Goal: Task Accomplishment & Management: Use online tool/utility

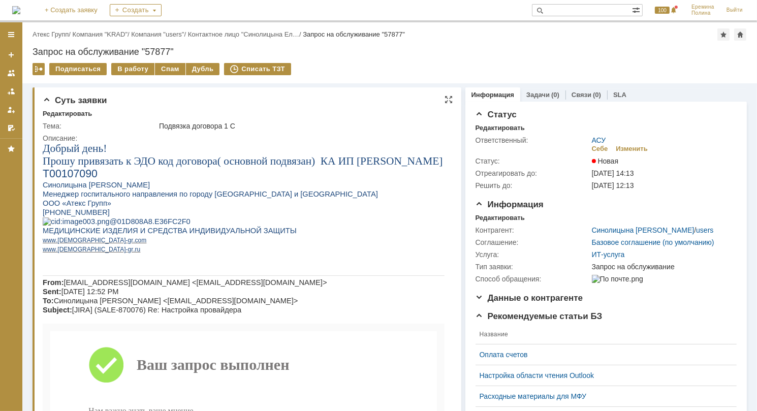
click at [66, 171] on span "Т00107090" at bounding box center [69, 173] width 55 height 12
copy span "Т00107090"
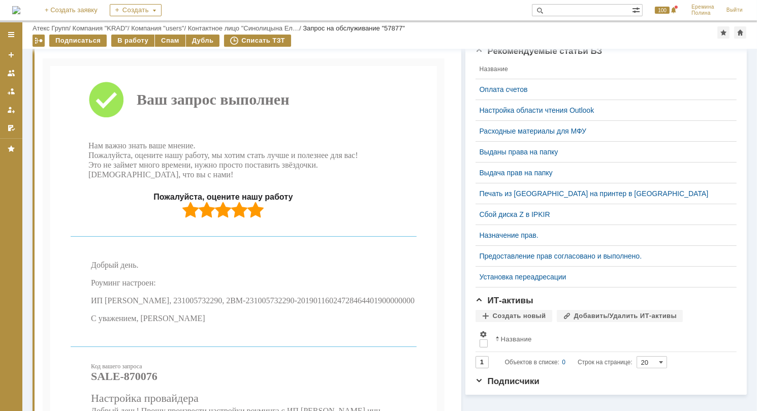
scroll to position [416, 0]
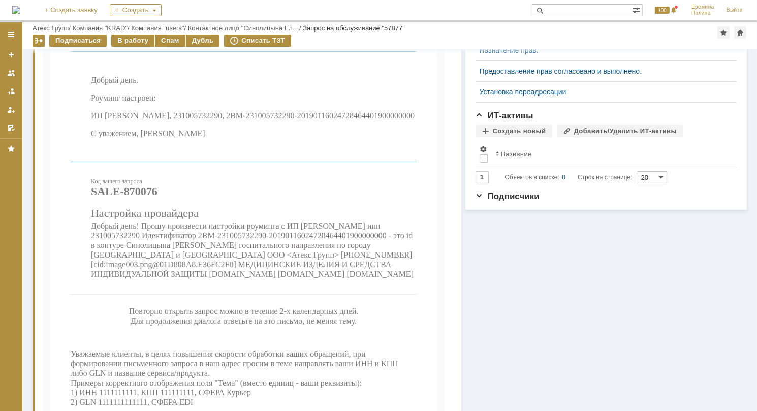
click at [196, 120] on span "ИП Савостин, 231005732290, 2BM-231005732290-20190116024728464401900000000" at bounding box center [252, 116] width 324 height 9
drag, startPoint x: 198, startPoint y: 139, endPoint x: 382, endPoint y: 140, distance: 184.5
click at [382, 120] on span "ИП Савостин, 231005732290, 2BM-231005732290-20190116024728464401900000000" at bounding box center [252, 116] width 324 height 9
copy span "2BM-231005732290-20190116024728464401900000000"
click at [170, 120] on span "ИП Савостин, 231005732290, 2BM-231005732290-20190116024728464401900000000" at bounding box center [252, 116] width 324 height 9
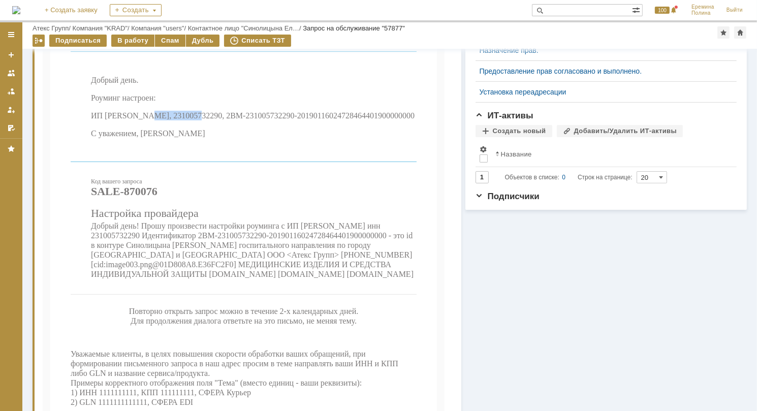
click at [170, 120] on span "ИП Савостин, 231005732290, 2BM-231005732290-20190116024728464401900000000" at bounding box center [252, 116] width 324 height 9
copy span "231005732290"
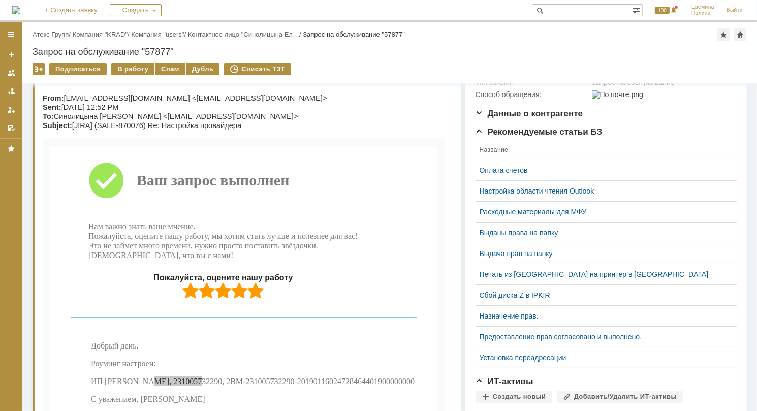
scroll to position [0, 0]
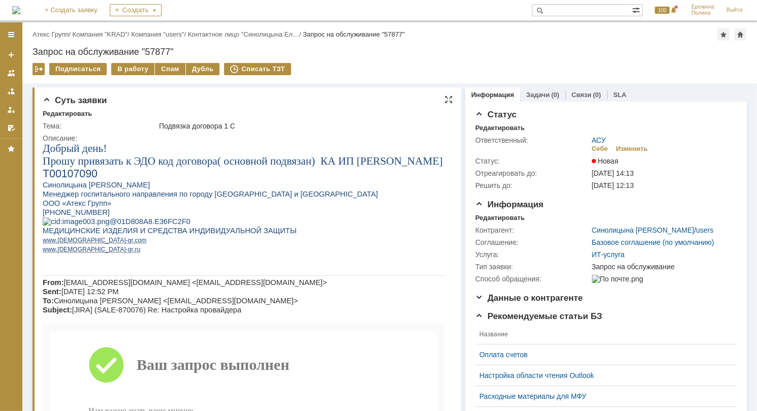
click at [122, 137] on div "Описание:" at bounding box center [246, 138] width 407 height 8
click at [128, 69] on div "В работу" at bounding box center [132, 69] width 43 height 12
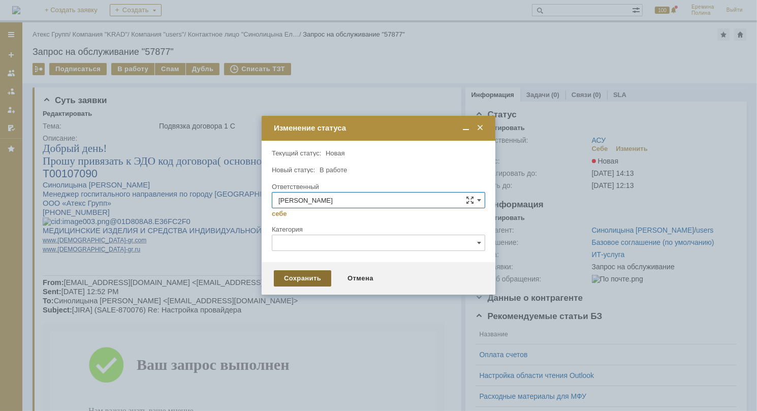
click at [295, 283] on div "Сохранить" at bounding box center [302, 278] width 57 height 16
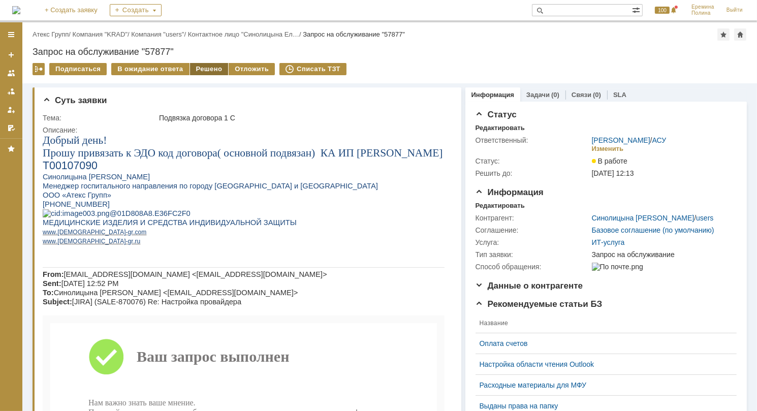
click at [199, 68] on div "Решено" at bounding box center [209, 69] width 39 height 12
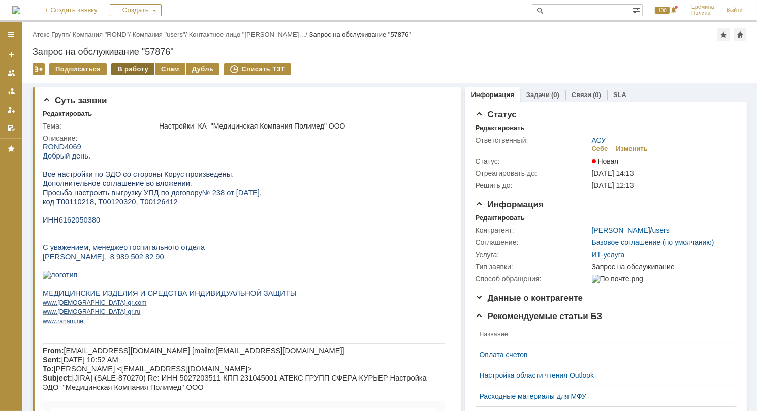
click at [140, 67] on div "В работу" at bounding box center [132, 69] width 43 height 12
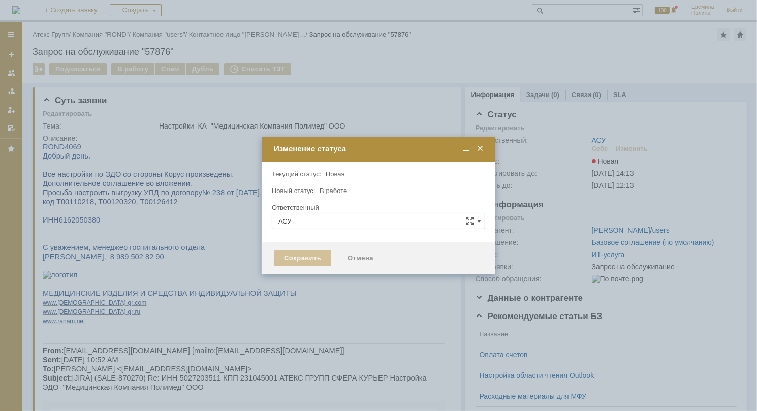
type input "[PERSON_NAME]"
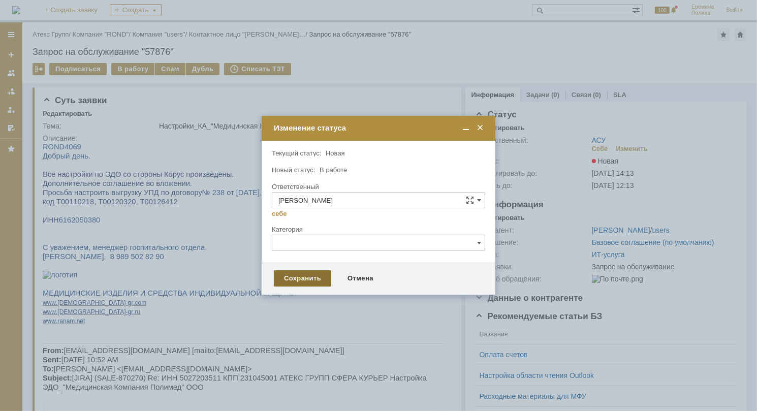
click at [290, 282] on div "Сохранить" at bounding box center [302, 278] width 57 height 16
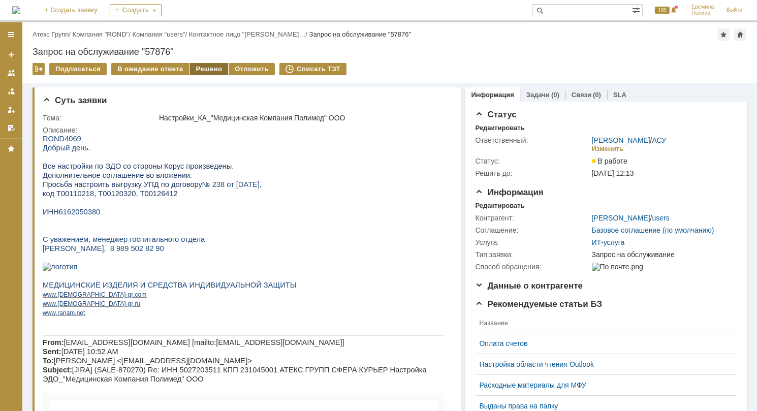
click at [197, 70] on div "Решено" at bounding box center [209, 69] width 39 height 12
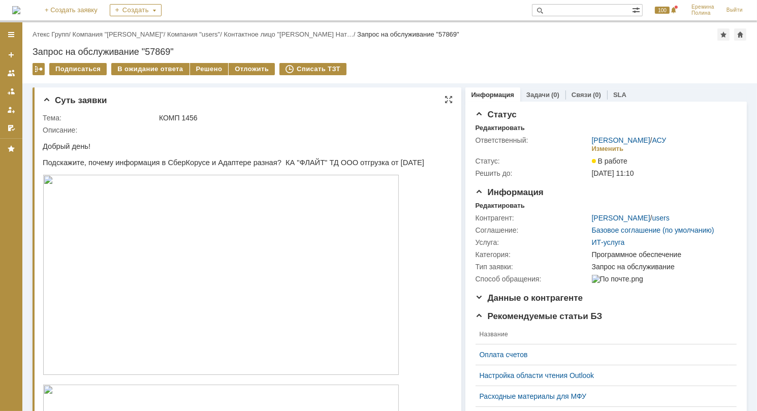
click at [289, 163] on p "Подскажите, почему информация в СберКорусе и Адаптере разная? КА "ФЛАЙТ" ТД ООО…" at bounding box center [233, 162] width 382 height 8
copy p "ФЛАЙТ"
click at [213, 134] on p at bounding box center [233, 138] width 382 height 8
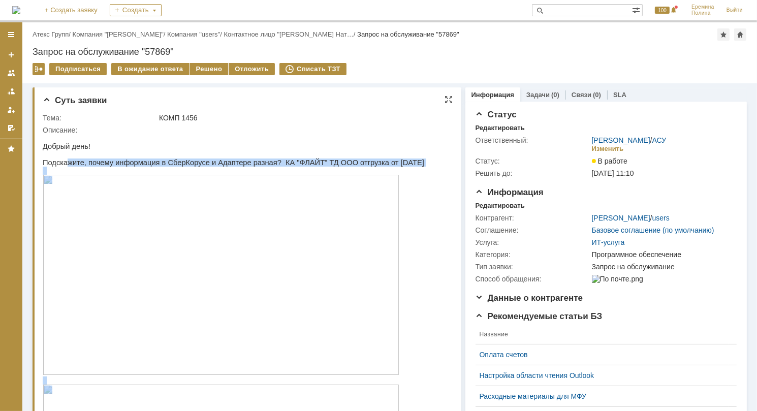
drag, startPoint x: 393, startPoint y: 165, endPoint x: 67, endPoint y: 162, distance: 326.3
click at [67, 162] on html "Добрый день! Подскажите, почему информация в СберКорусе и Адаптере разная? КА "…" at bounding box center [243, 415] width 402 height 563
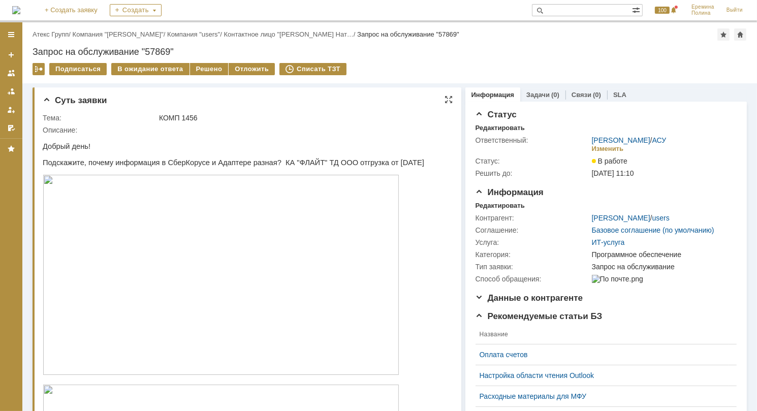
drag, startPoint x: 71, startPoint y: 155, endPoint x: 85, endPoint y: 153, distance: 14.4
click at [72, 155] on p at bounding box center [233, 154] width 382 height 8
drag, startPoint x: 179, startPoint y: 50, endPoint x: 27, endPoint y: 52, distance: 152.0
click at [27, 52] on div "Назад | Атекс Групп / Компания "KRYK" / Компания "users" / Контактное лицо "Яро…" at bounding box center [389, 52] width 735 height 61
copy div "Запрос на обслуживание "57869""
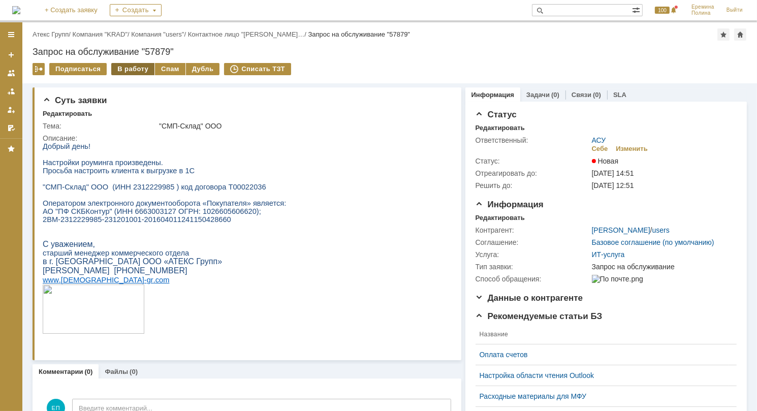
click at [135, 69] on div "В работу" at bounding box center [132, 69] width 43 height 12
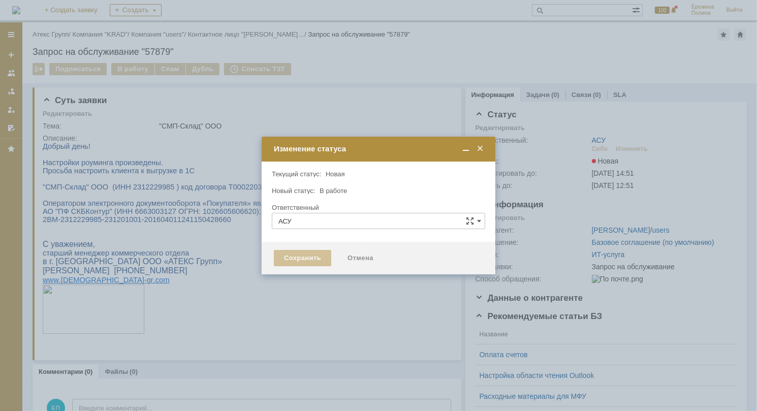
type input "[PERSON_NAME]"
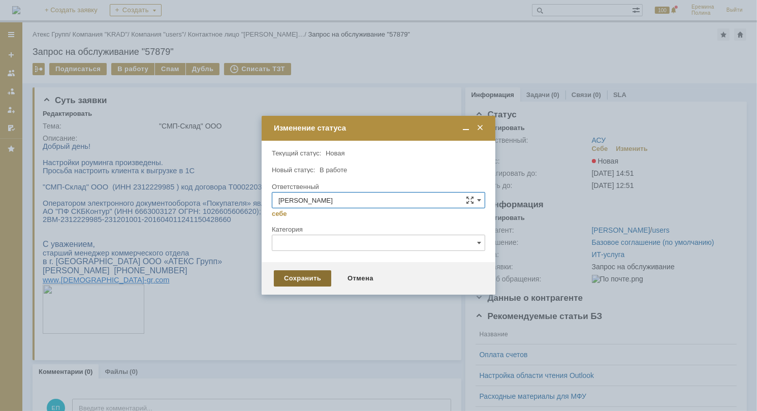
click at [300, 280] on div "Сохранить" at bounding box center [302, 278] width 57 height 16
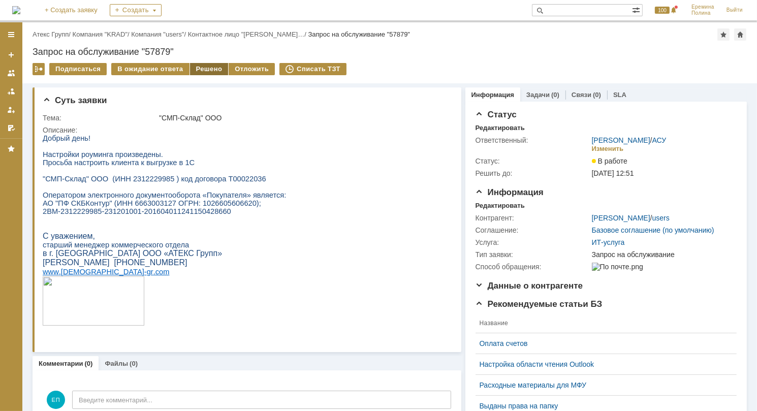
click at [199, 67] on div "Решено" at bounding box center [209, 69] width 39 height 12
